Goal: Task Accomplishment & Management: Manage account settings

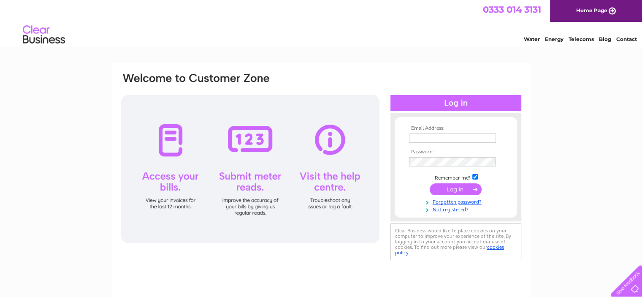
click at [428, 135] on input "text" at bounding box center [452, 137] width 87 height 9
type input "[EMAIL_ADDRESS][DOMAIN_NAME]"
click at [551, 225] on div "Email Address: [EMAIL_ADDRESS][DOMAIN_NAME] Password: Forgotten password?" at bounding box center [321, 253] width 642 height 381
click at [449, 186] on input "submit" at bounding box center [456, 189] width 52 height 12
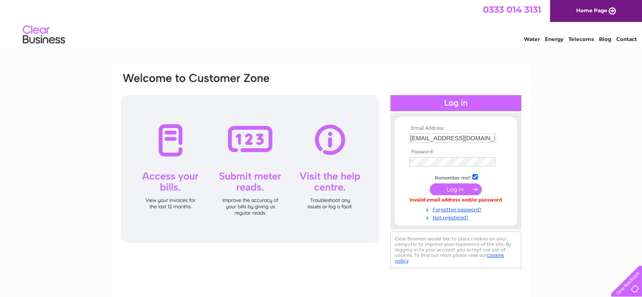
click at [364, 236] on div at bounding box center [250, 169] width 258 height 148
click at [448, 186] on input "submit" at bounding box center [456, 189] width 52 height 12
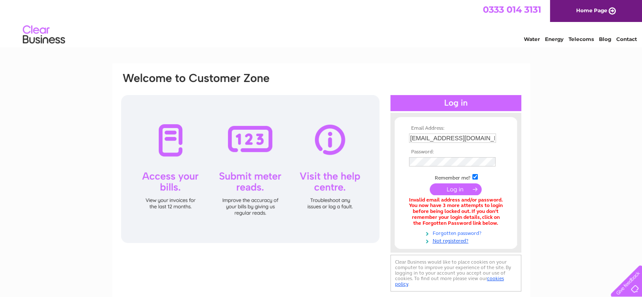
click at [451, 232] on link "Forgotten password?" at bounding box center [457, 232] width 96 height 8
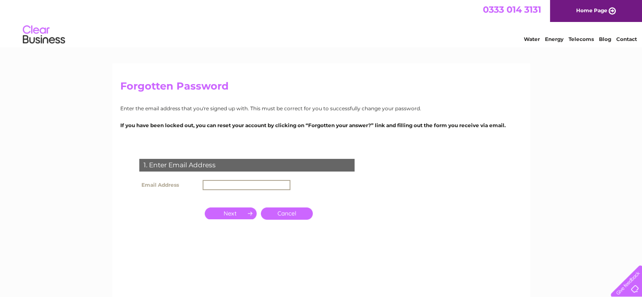
click at [213, 185] on input "text" at bounding box center [247, 185] width 88 height 10
type input "[EMAIL_ADDRESS][DOMAIN_NAME]"
click at [231, 211] on input "button" at bounding box center [231, 213] width 52 height 12
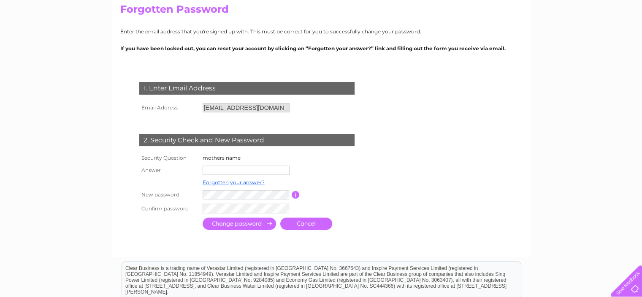
scroll to position [84, 0]
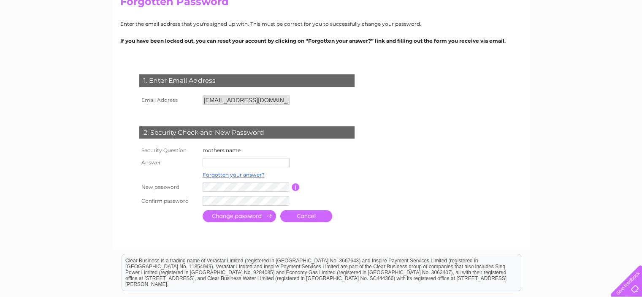
click at [212, 163] on input "text" at bounding box center [246, 162] width 87 height 9
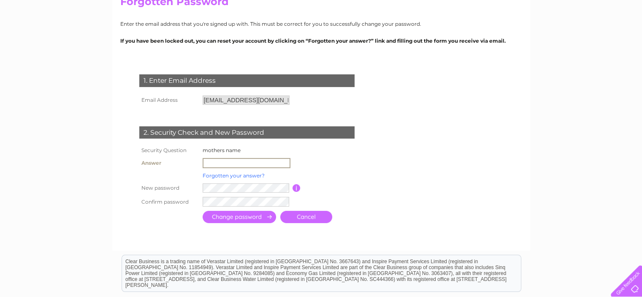
type input "sardaben"
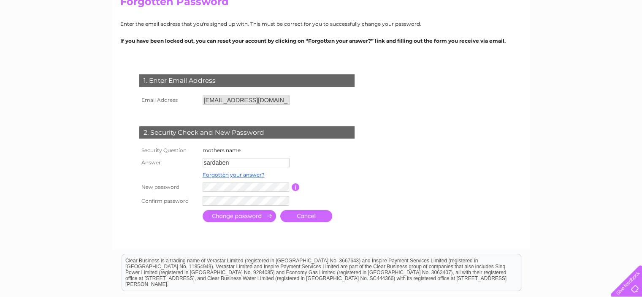
click at [224, 217] on input "submit" at bounding box center [239, 216] width 73 height 12
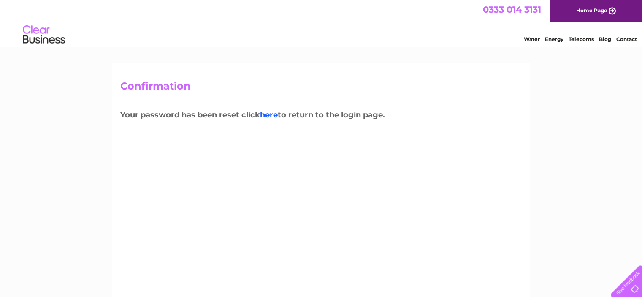
click at [271, 114] on link "here" at bounding box center [269, 114] width 18 height 9
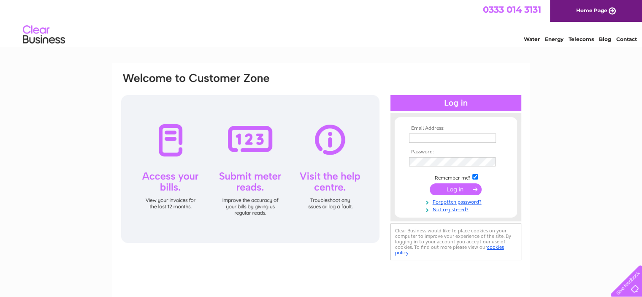
click at [422, 138] on input "text" at bounding box center [452, 137] width 87 height 9
type input "[EMAIL_ADDRESS][DOMAIN_NAME]"
click at [377, 264] on div "Email Address: hareshdesai@hotmail.co.uk Password:" at bounding box center [321, 181] width 418 height 236
click at [451, 190] on input "submit" at bounding box center [456, 189] width 52 height 12
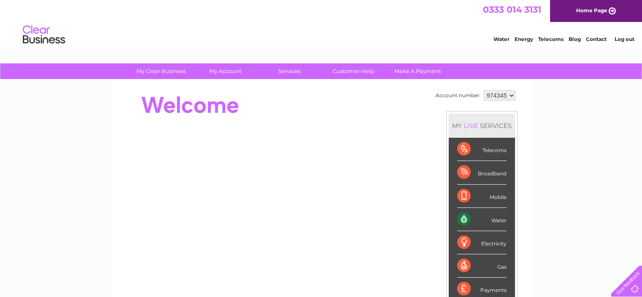
click at [502, 38] on link "Water" at bounding box center [502, 39] width 16 height 6
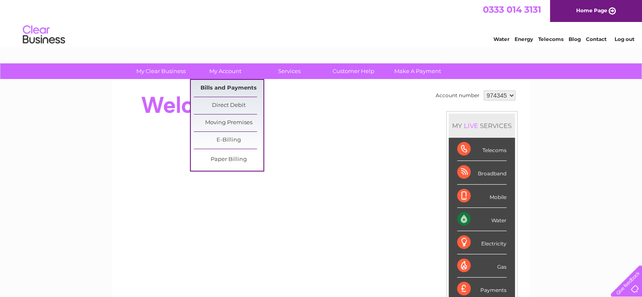
click at [230, 87] on link "Bills and Payments" at bounding box center [229, 88] width 70 height 17
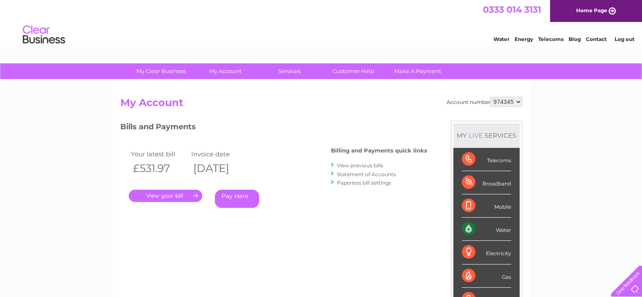
click at [165, 197] on link "." at bounding box center [165, 196] width 73 height 12
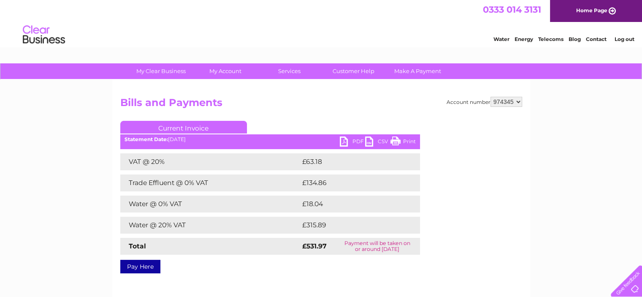
click at [356, 141] on link "PDF" at bounding box center [352, 142] width 25 height 12
click at [593, 37] on link "Contact" at bounding box center [596, 39] width 21 height 6
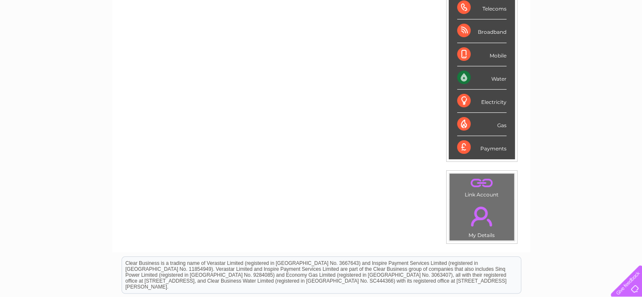
scroll to position [161, 0]
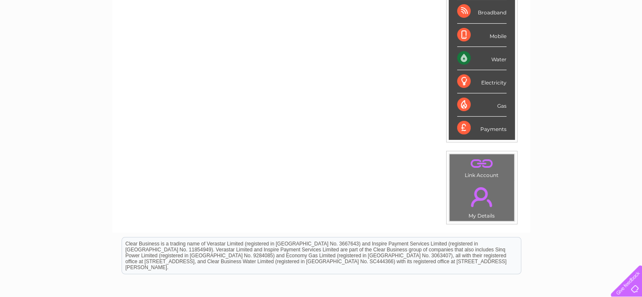
click at [462, 58] on div "Water" at bounding box center [481, 58] width 49 height 23
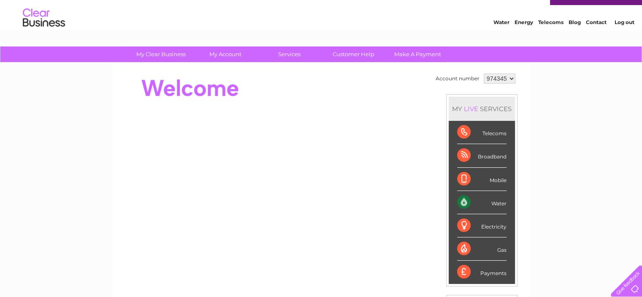
scroll to position [0, 0]
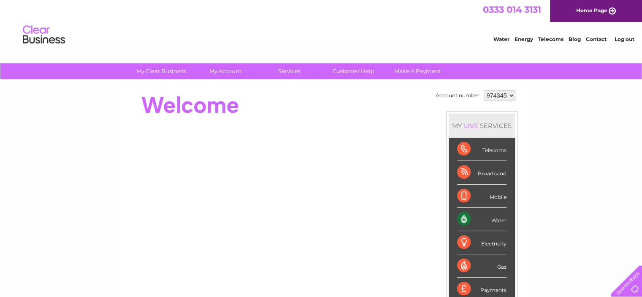
click at [496, 220] on div "Water" at bounding box center [481, 219] width 49 height 23
